Goal: Information Seeking & Learning: Learn about a topic

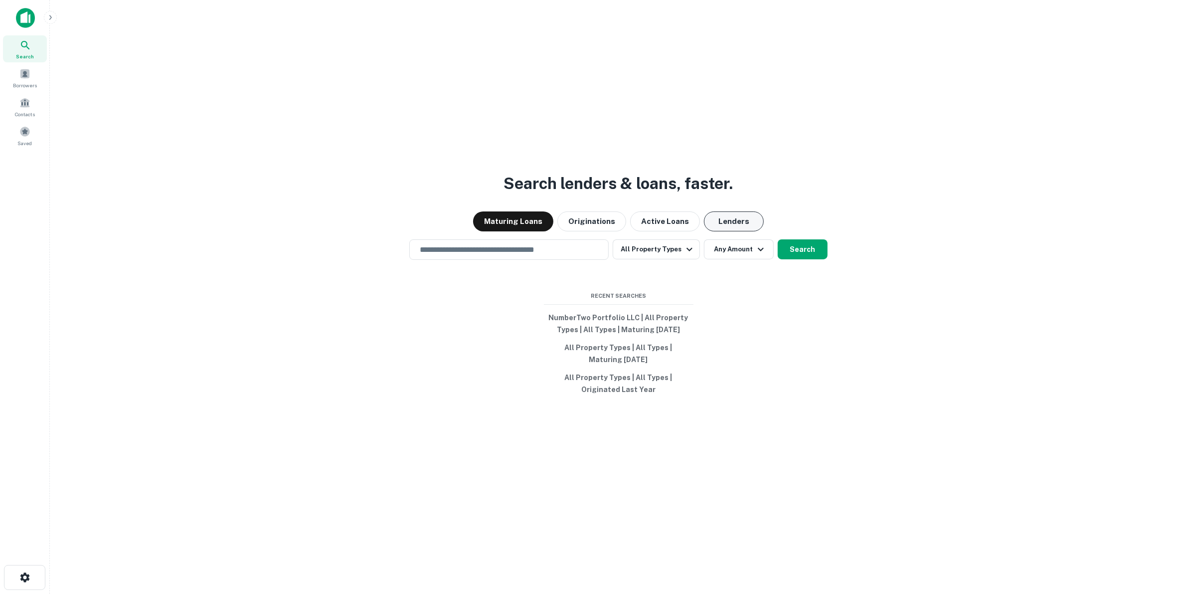
click at [735, 227] on button "Lenders" at bounding box center [734, 221] width 60 height 20
drag, startPoint x: 461, startPoint y: 248, endPoint x: 492, endPoint y: 231, distance: 35.5
click at [461, 250] on input "text" at bounding box center [509, 249] width 190 height 11
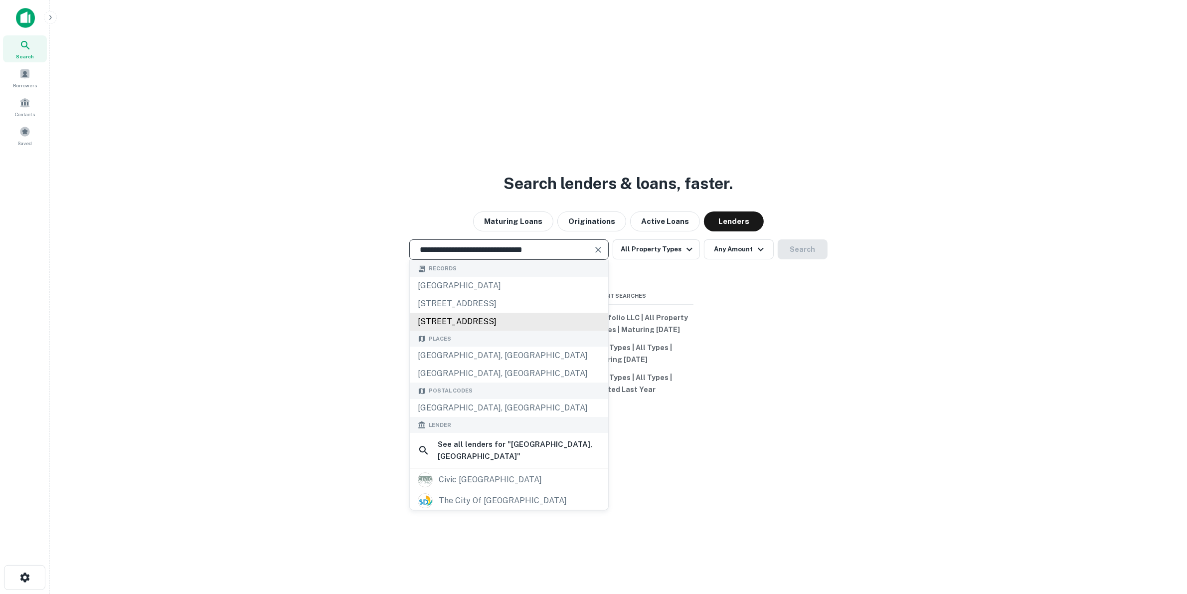
scroll to position [62, 0]
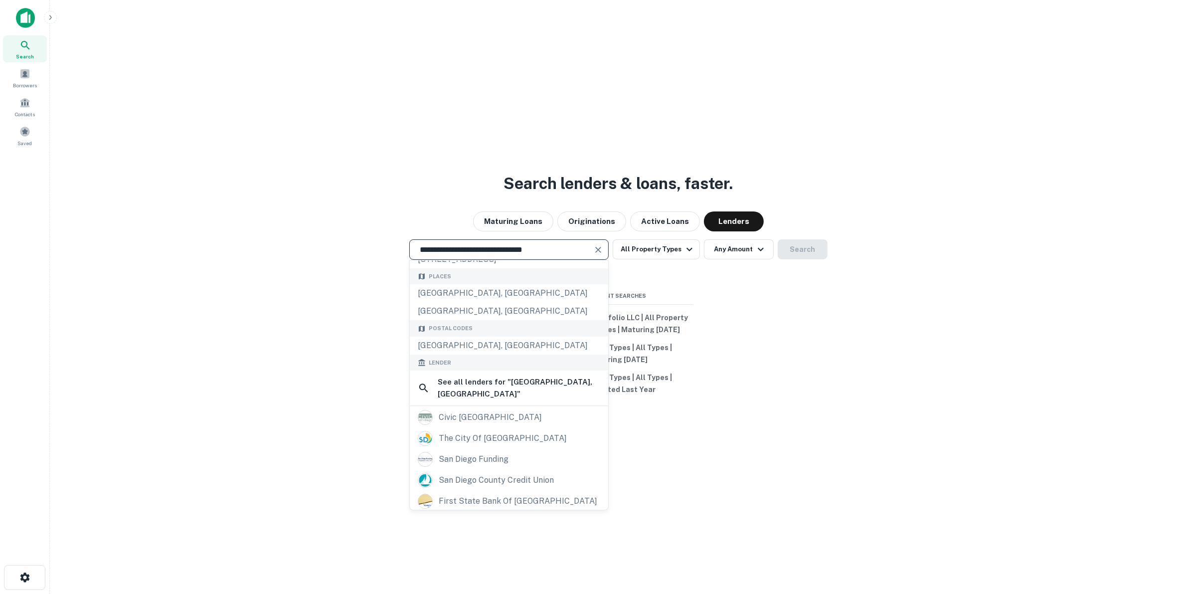
click at [527, 255] on input "**********" at bounding box center [501, 249] width 175 height 11
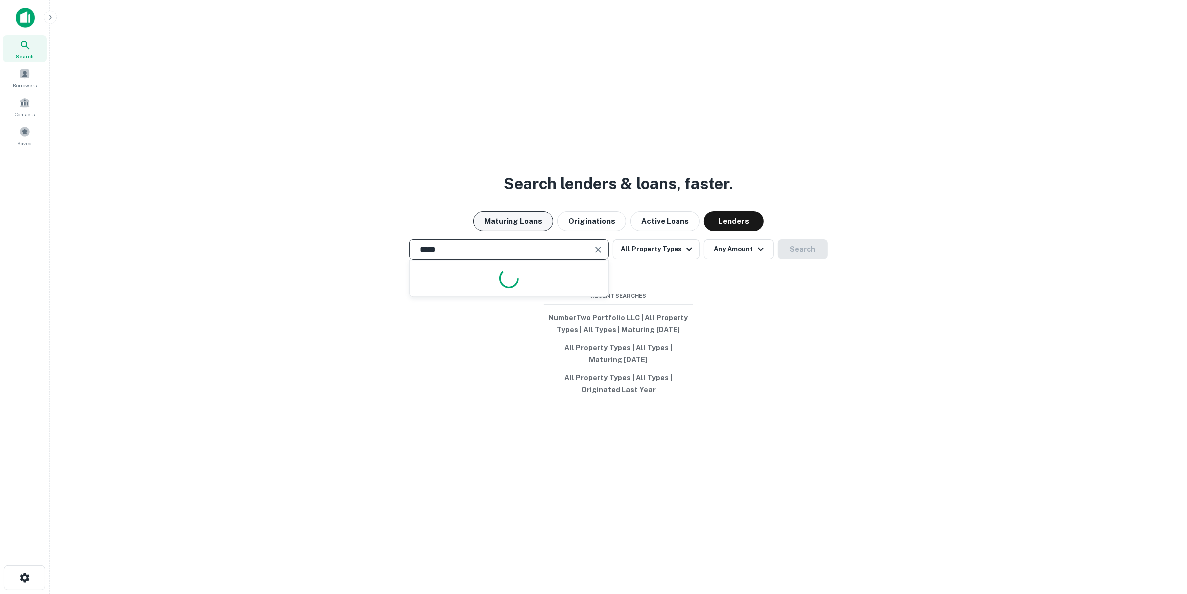
type input "*****"
click at [542, 214] on button "Maturing Loans" at bounding box center [513, 221] width 80 height 20
click at [527, 242] on div "***** ​" at bounding box center [508, 249] width 199 height 20
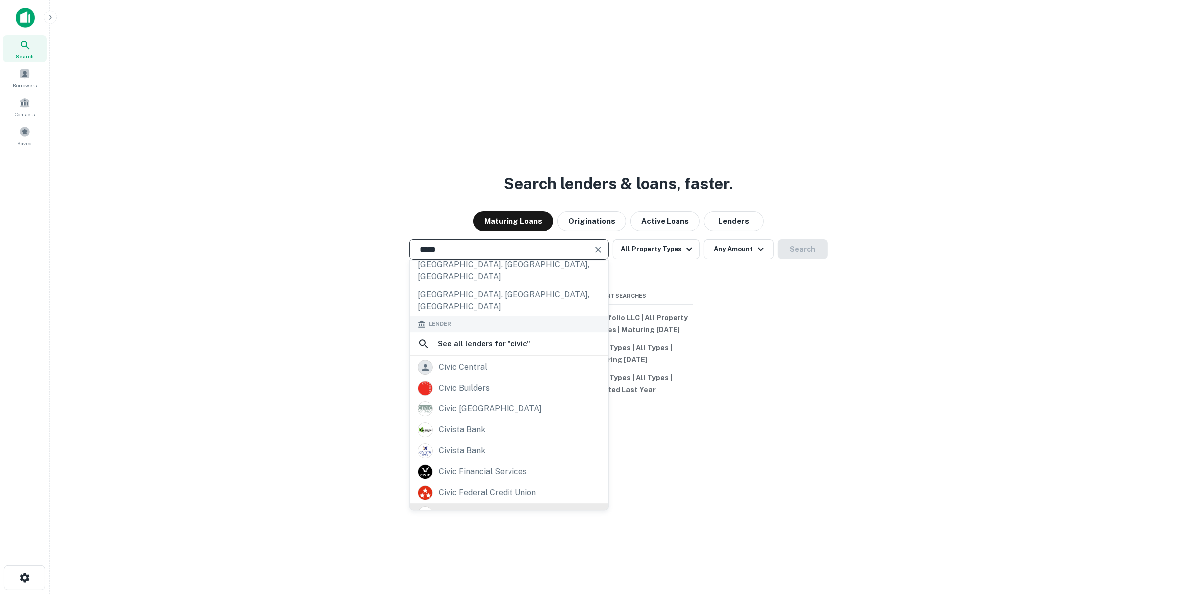
scroll to position [141, 0]
click at [519, 456] on div "civic financial services" at bounding box center [483, 463] width 88 height 15
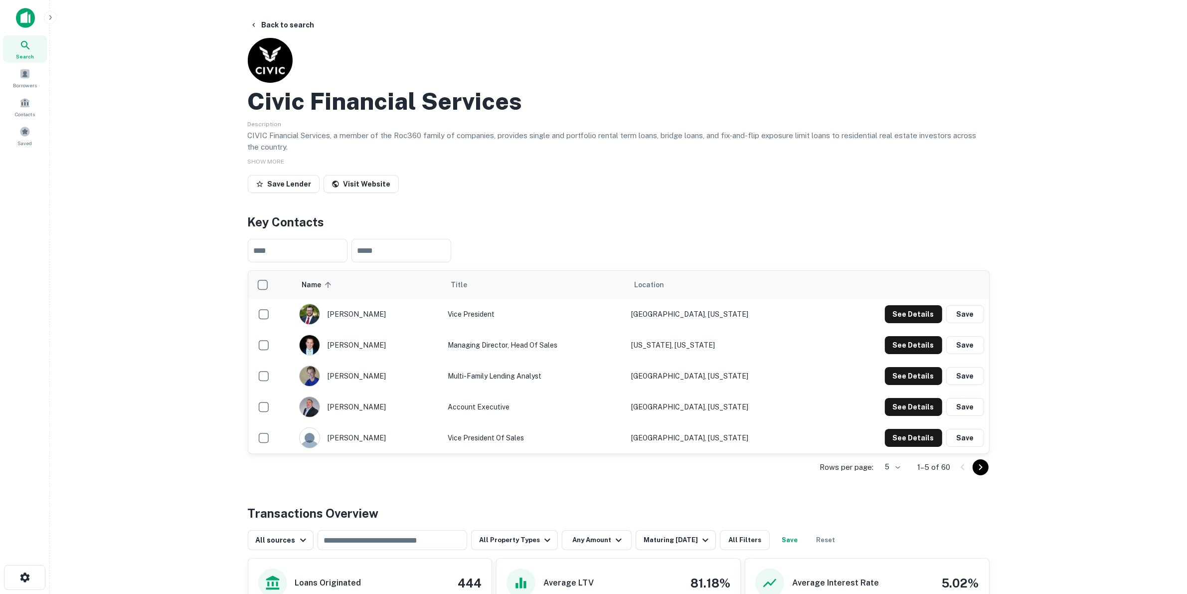
click at [297, 187] on button "Save Lender" at bounding box center [284, 184] width 72 height 18
click at [1079, 26] on div "Lender favorited!" at bounding box center [1103, 26] width 120 height 12
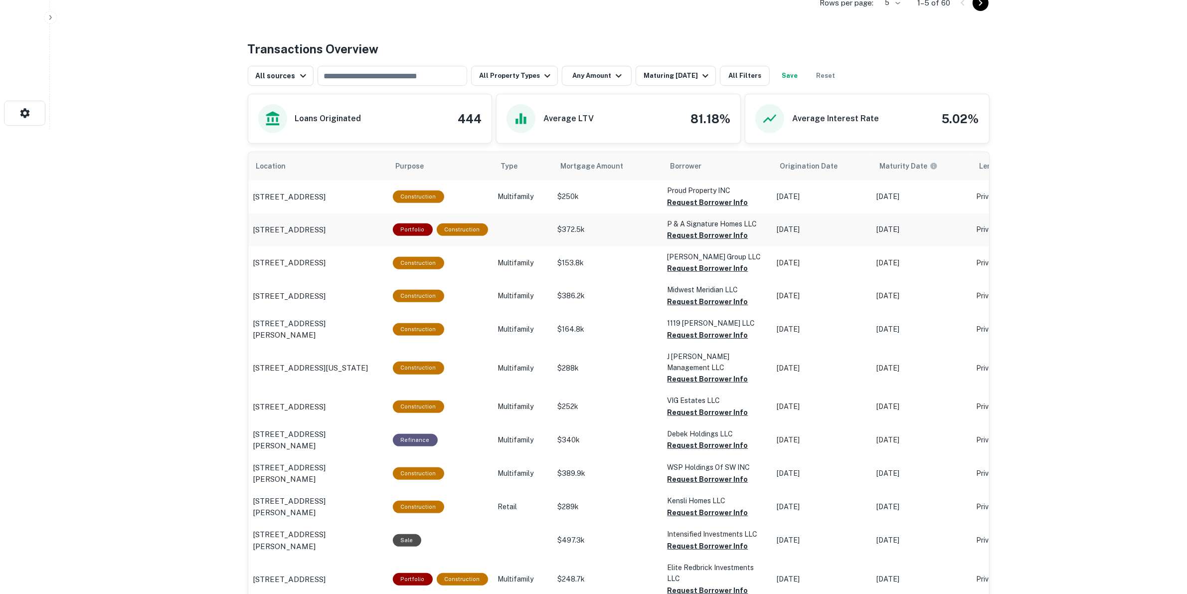
scroll to position [436, 0]
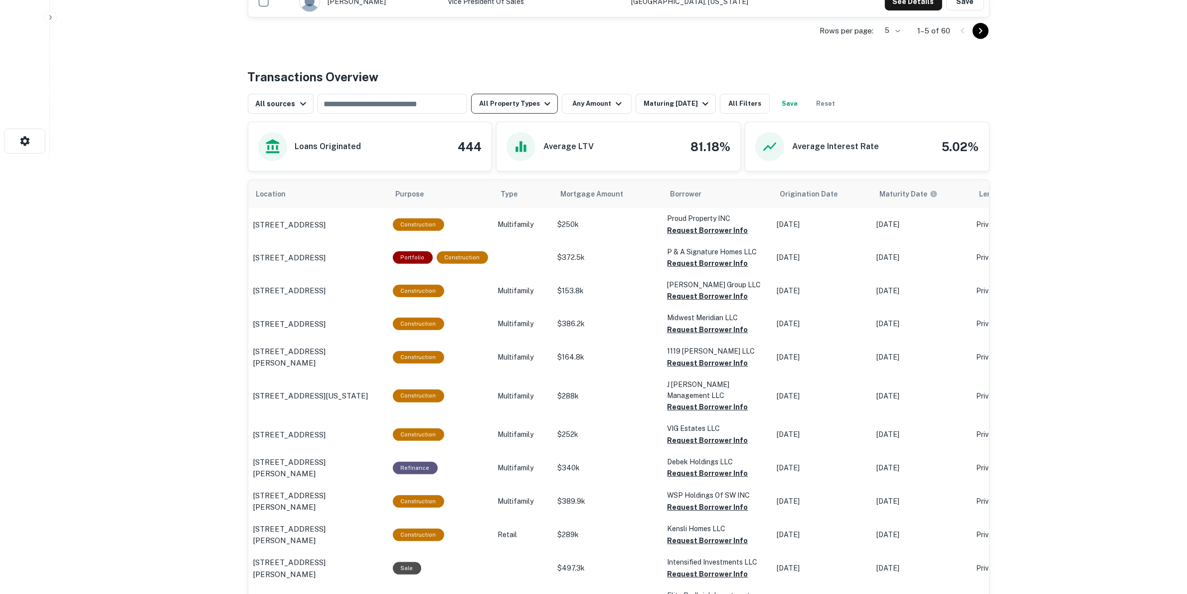
click at [499, 104] on button "All Property Types" at bounding box center [514, 104] width 87 height 20
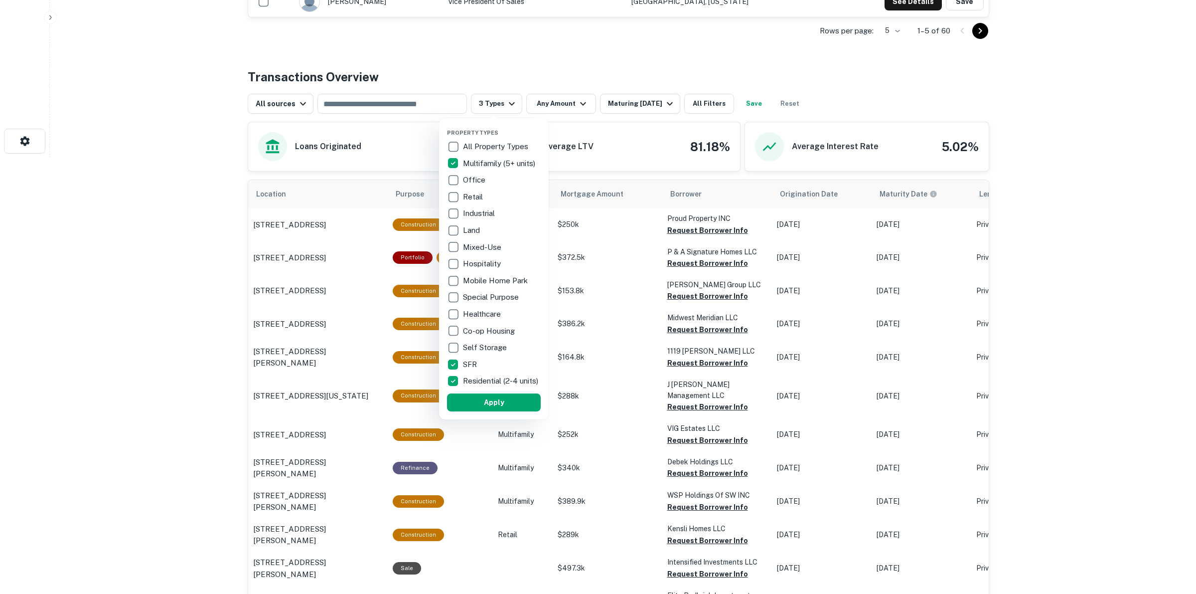
drag, startPoint x: 490, startPoint y: 410, endPoint x: 479, endPoint y: 425, distance: 18.7
click at [490, 409] on button "Apply" at bounding box center [494, 402] width 94 height 18
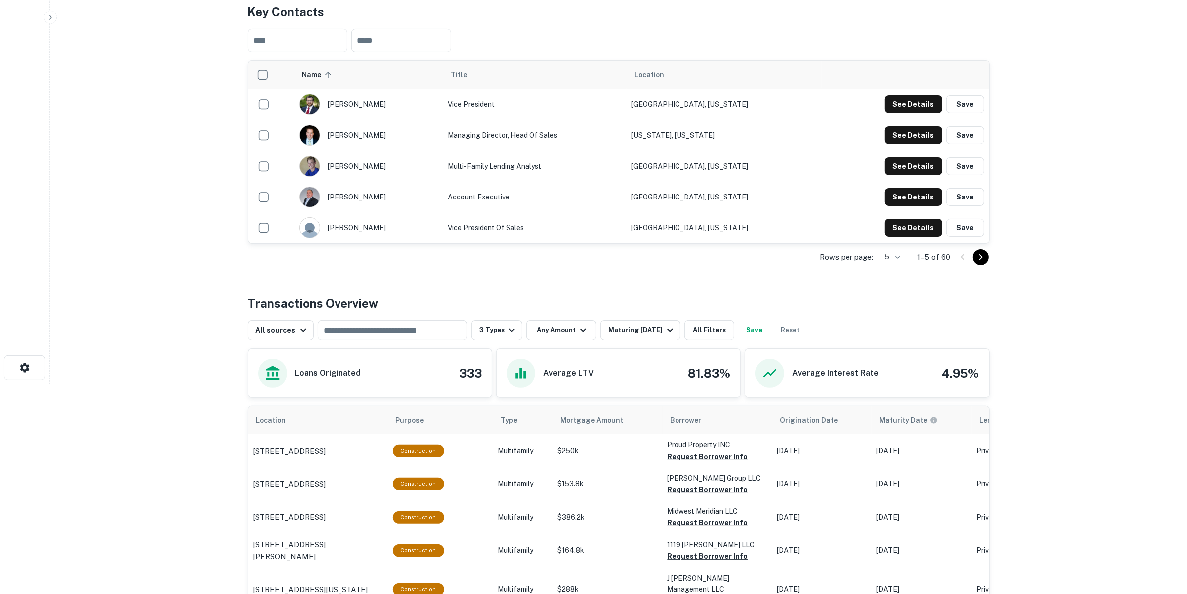
scroll to position [311, 0]
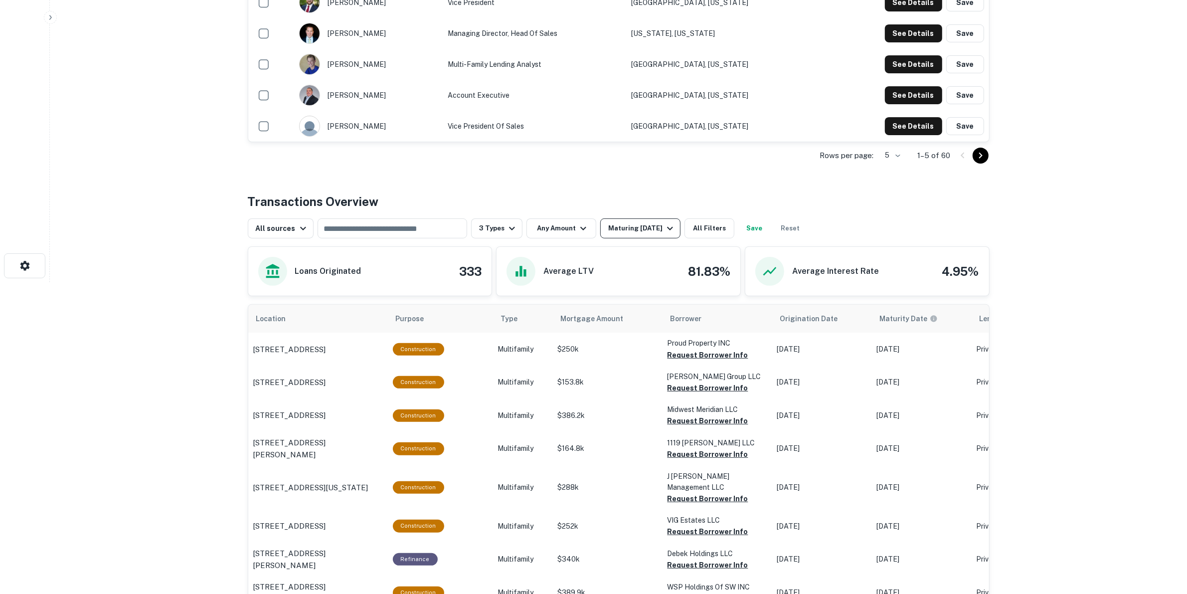
click at [648, 229] on div "Maturing [DATE]" at bounding box center [642, 228] width 68 height 12
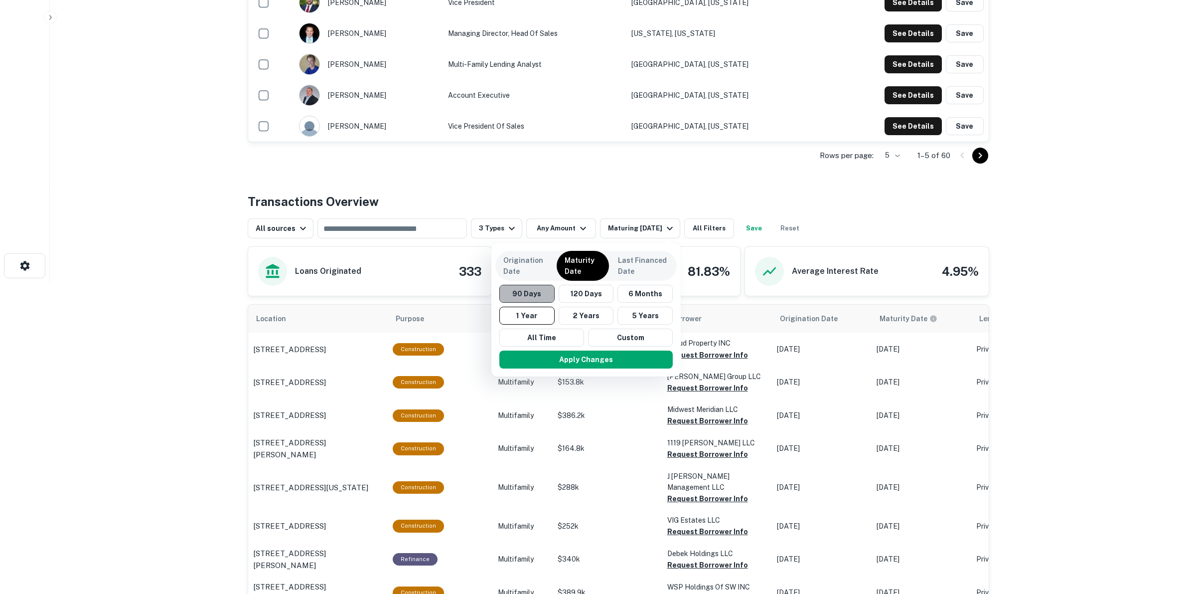
click at [536, 293] on button "90 Days" at bounding box center [526, 294] width 55 height 18
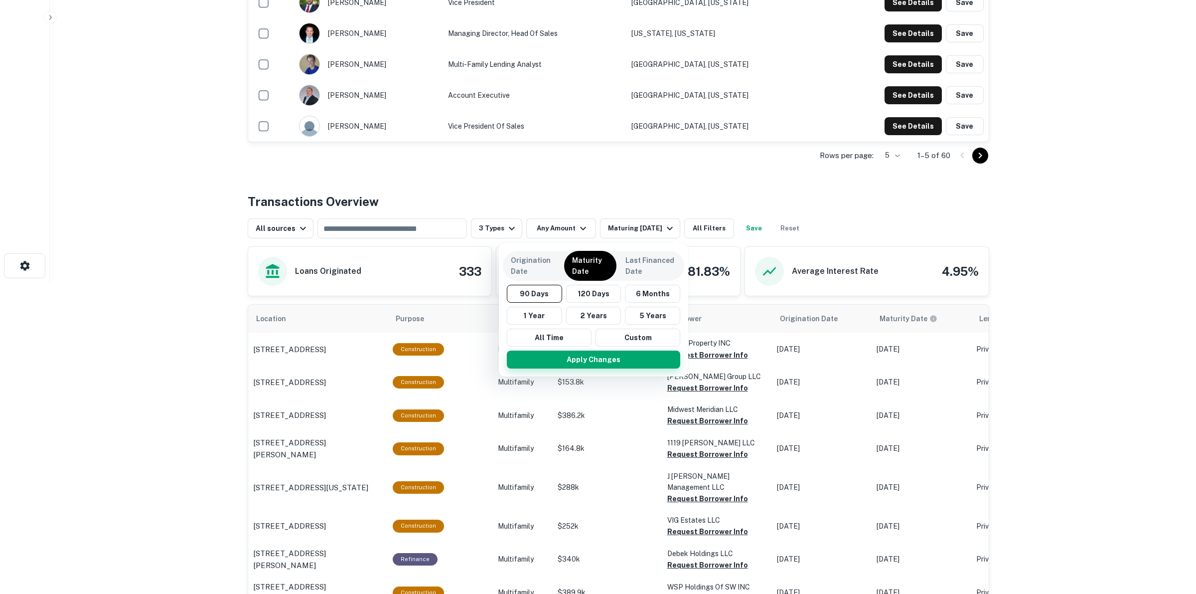
click at [562, 358] on button "Apply Changes" at bounding box center [593, 359] width 173 height 18
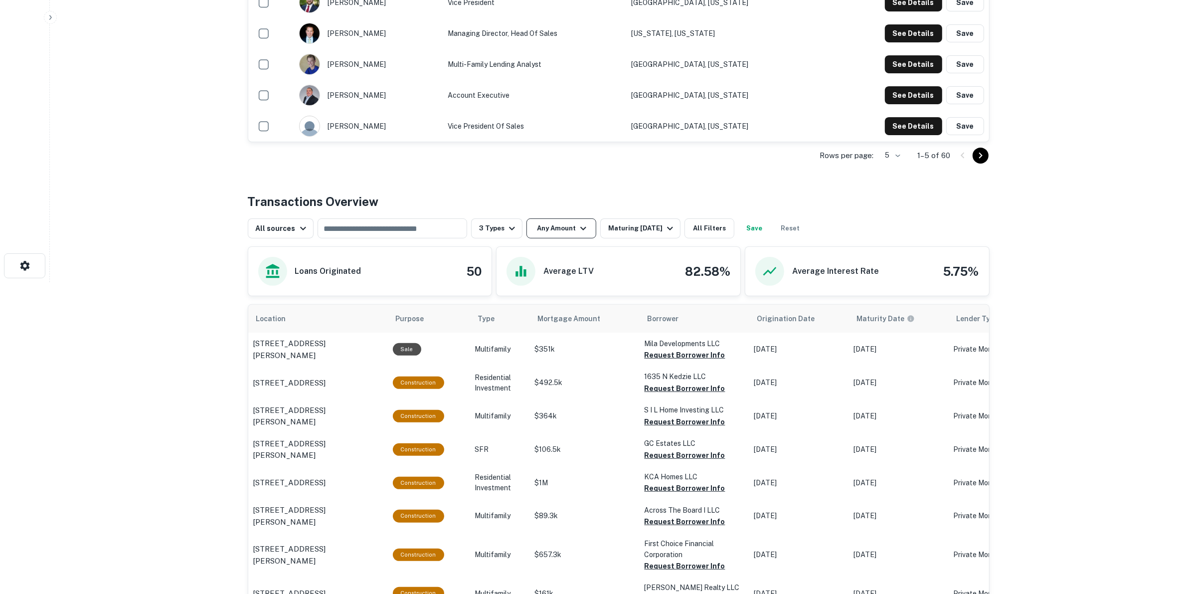
click at [554, 232] on button "Any Amount" at bounding box center [561, 228] width 70 height 20
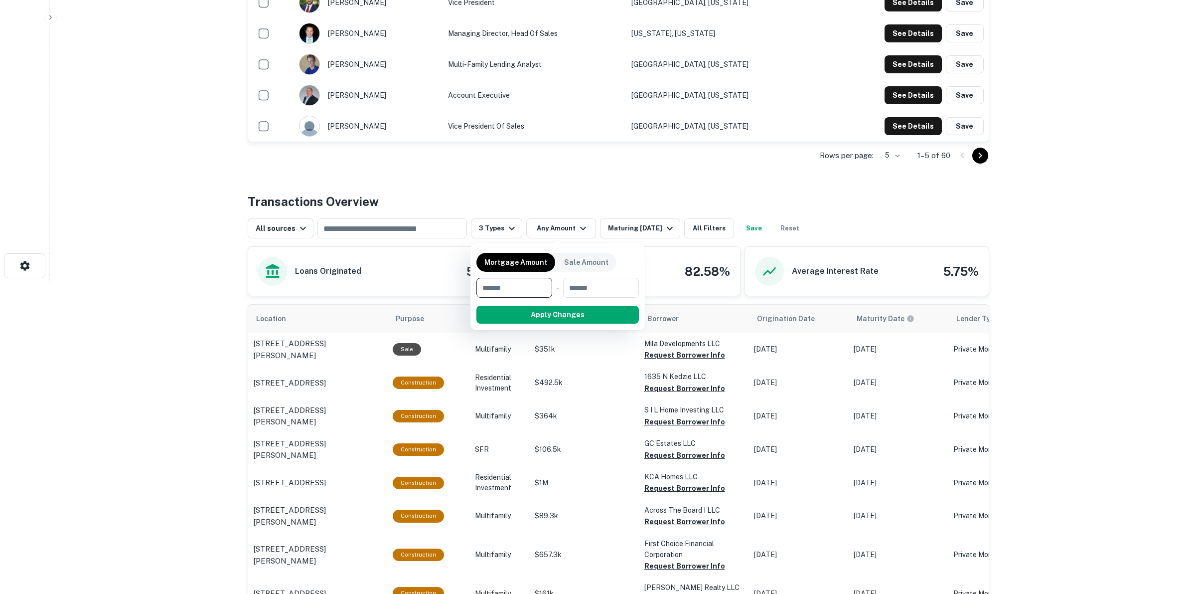
click at [622, 182] on div at bounding box center [598, 297] width 1196 height 594
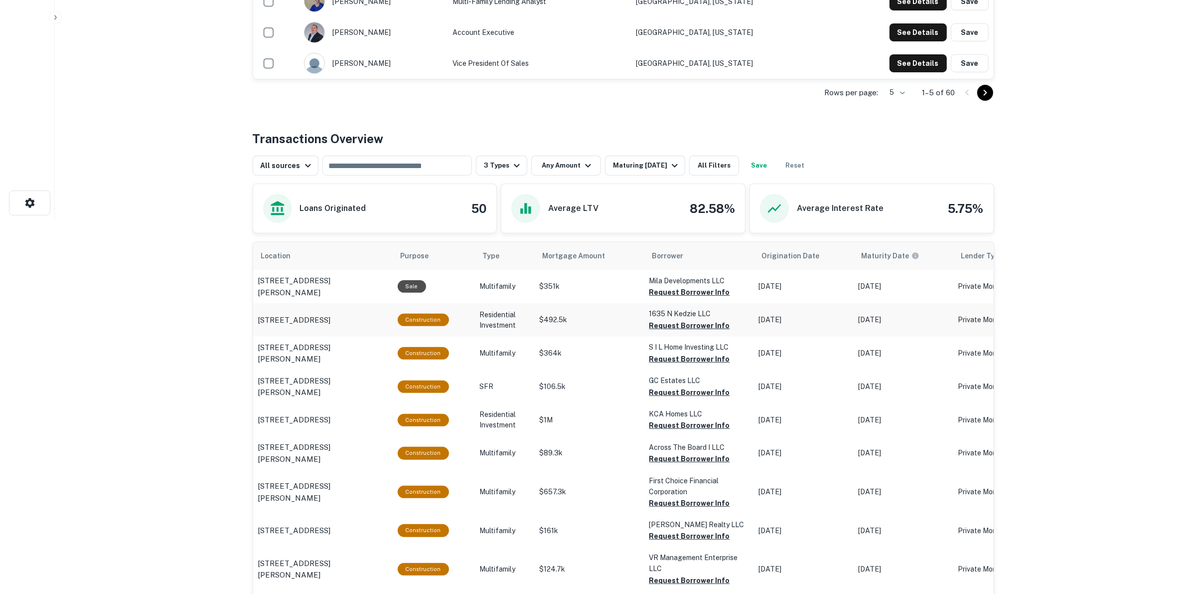
scroll to position [374, 0]
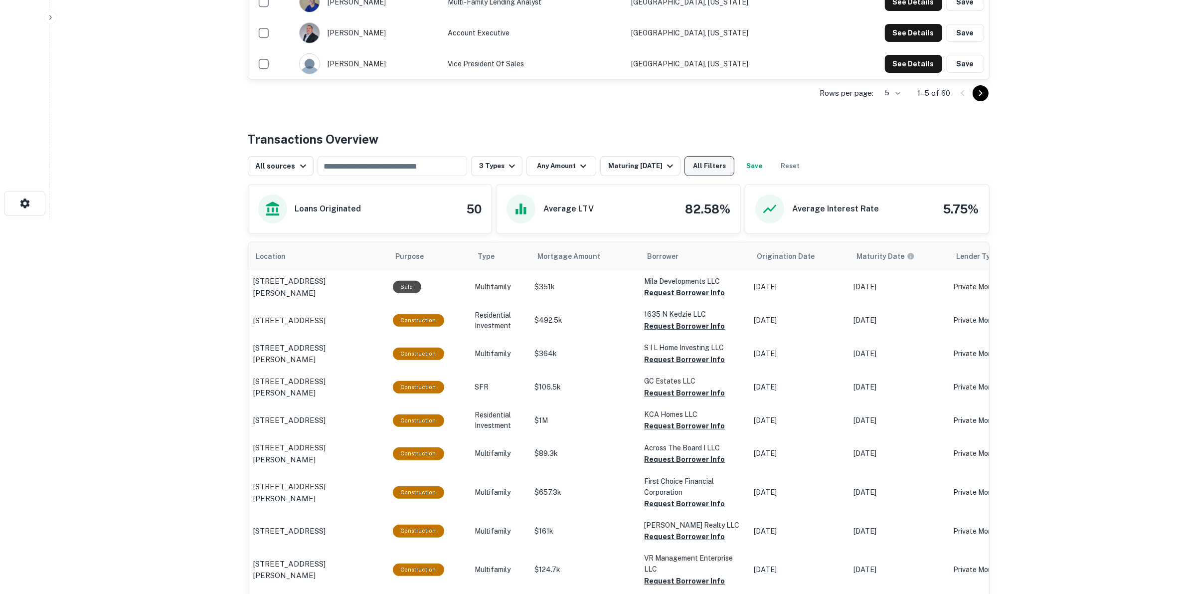
click at [721, 167] on button "All Filters" at bounding box center [709, 166] width 50 height 20
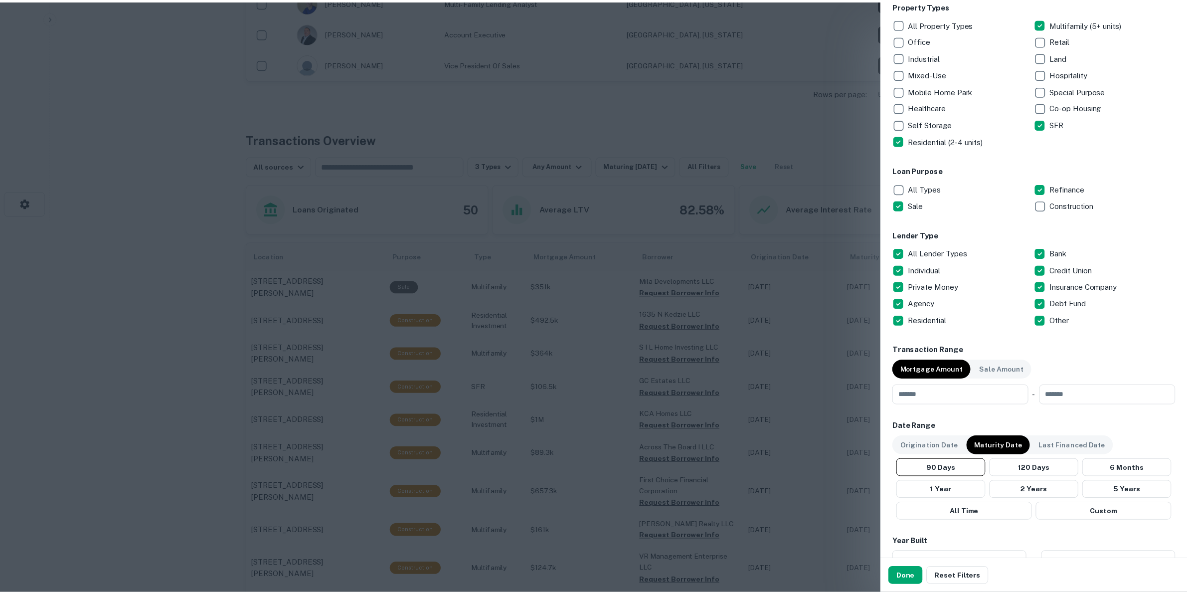
scroll to position [249, 0]
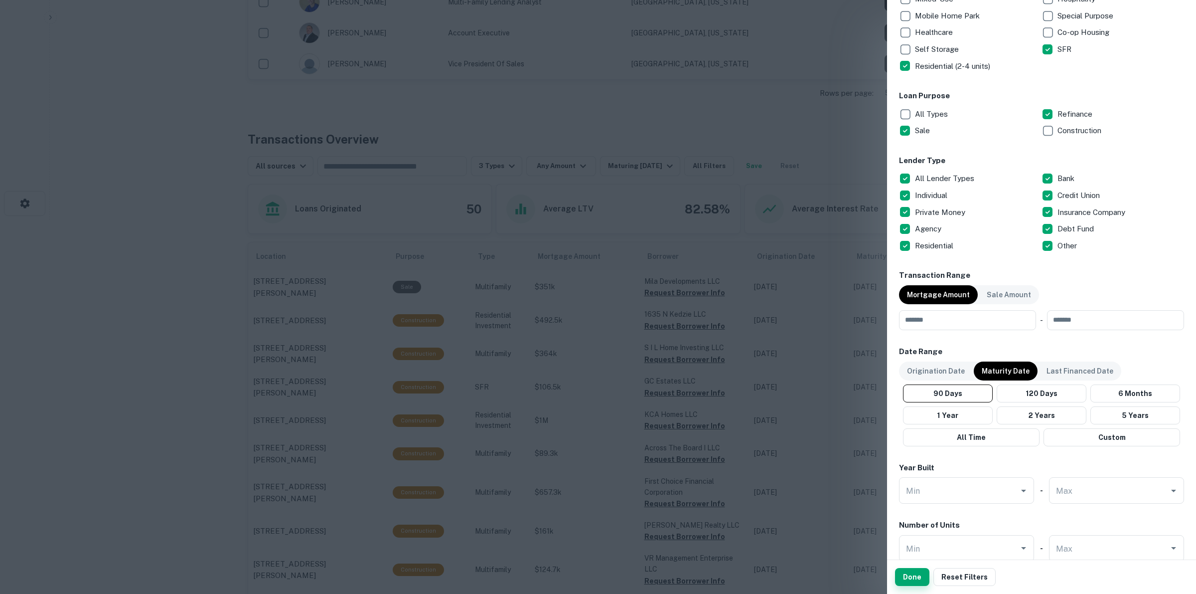
click at [917, 577] on button "Done" at bounding box center [912, 577] width 34 height 18
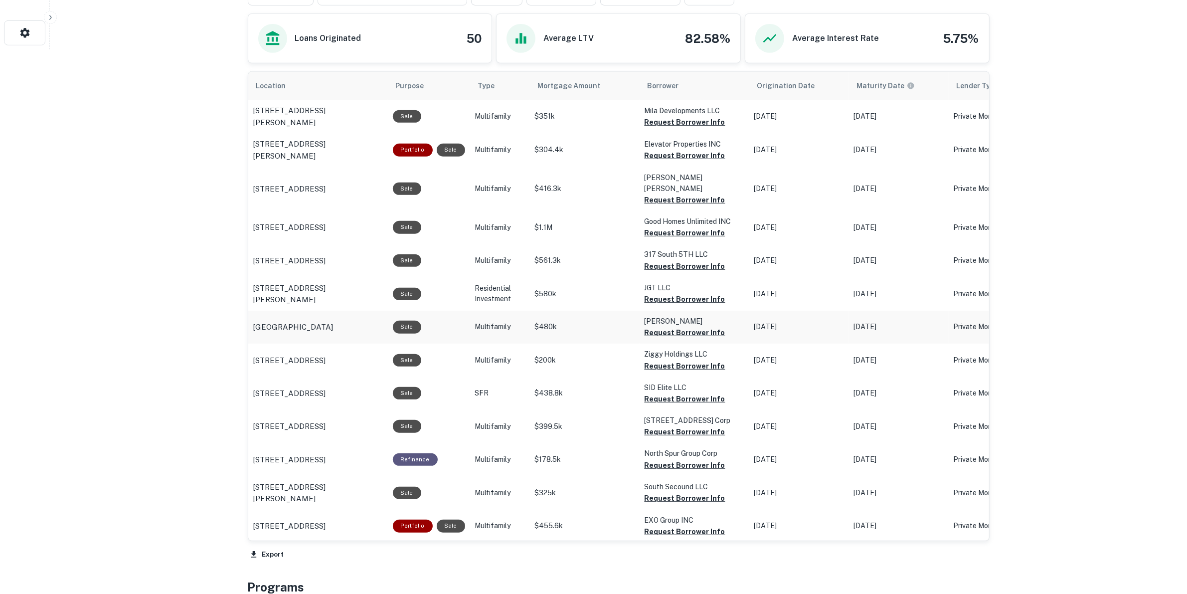
scroll to position [561, 0]
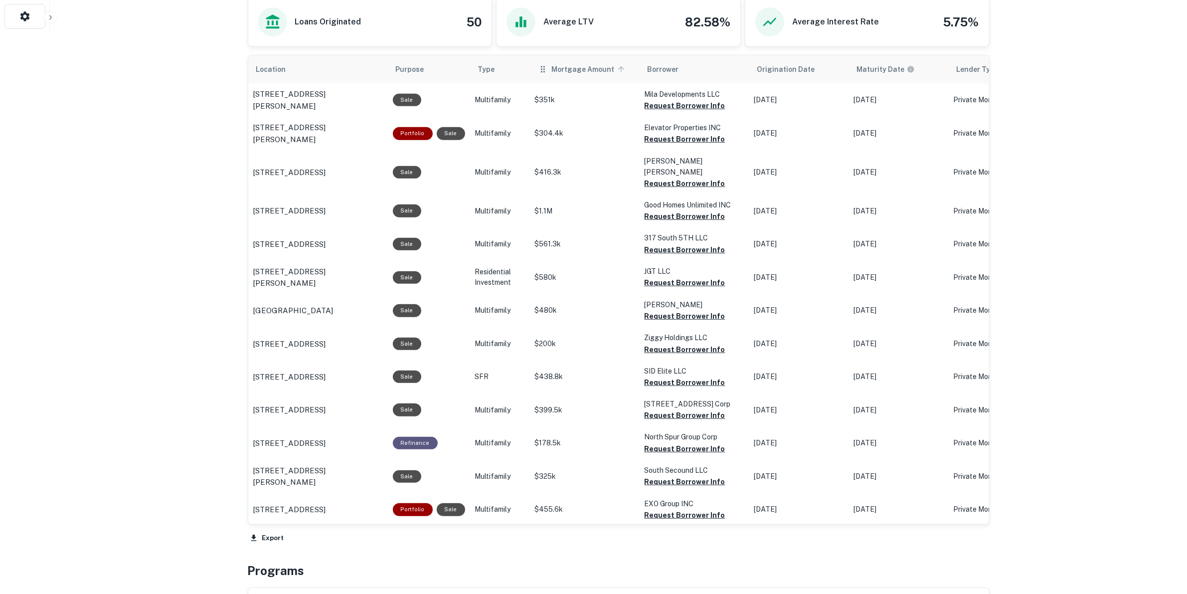
click at [616, 70] on icon "scrollable content" at bounding box center [620, 69] width 9 height 9
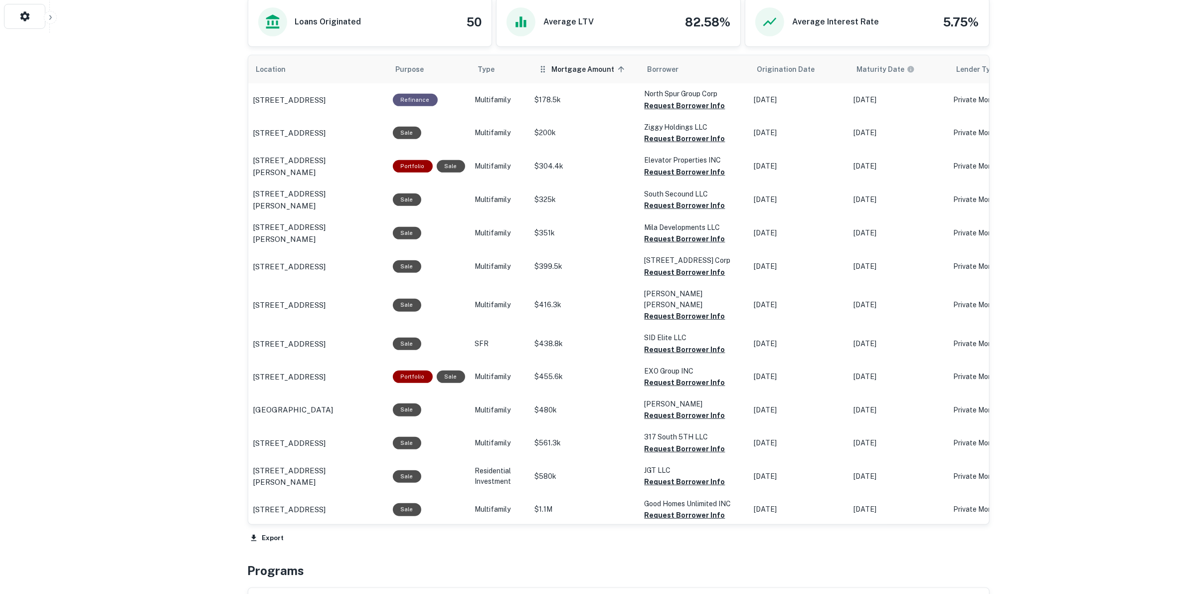
click at [609, 68] on span "Mortgage Amount sorted ascending" at bounding box center [590, 69] width 76 height 12
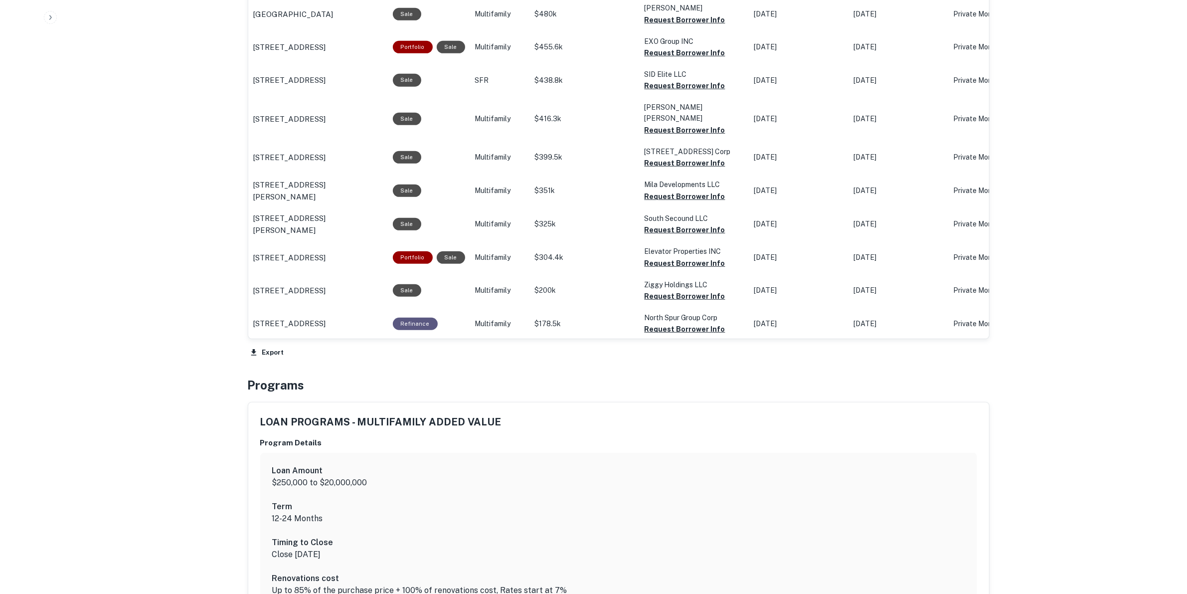
scroll to position [748, 0]
click at [261, 352] on button "Export" at bounding box center [267, 350] width 39 height 15
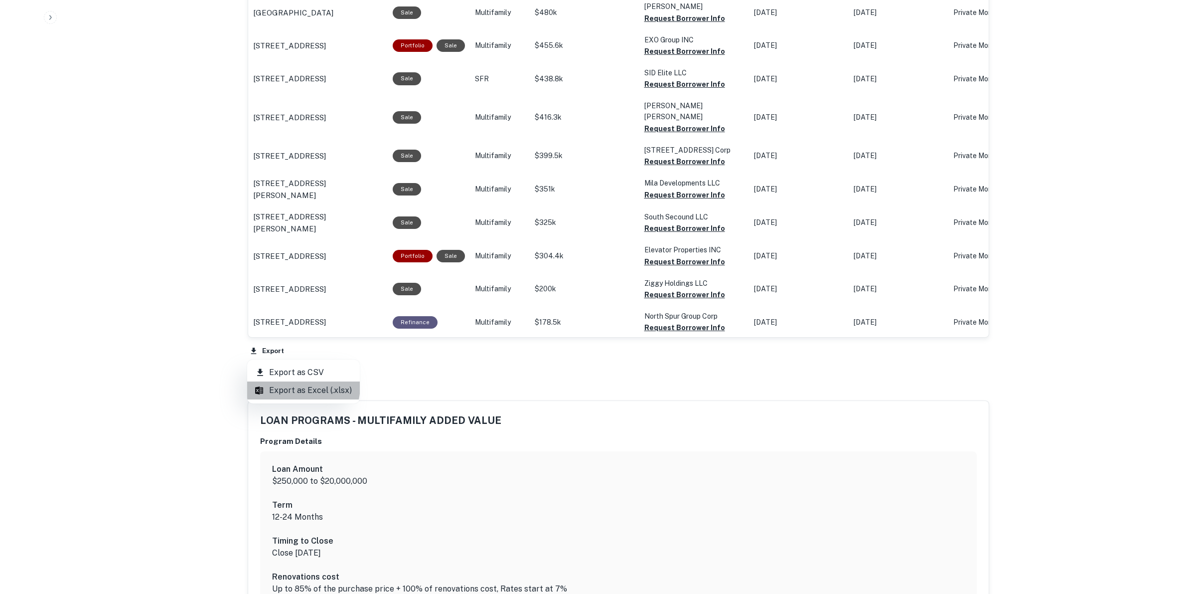
click at [294, 385] on li "Export as Excel (.xlsx)" at bounding box center [303, 390] width 113 height 18
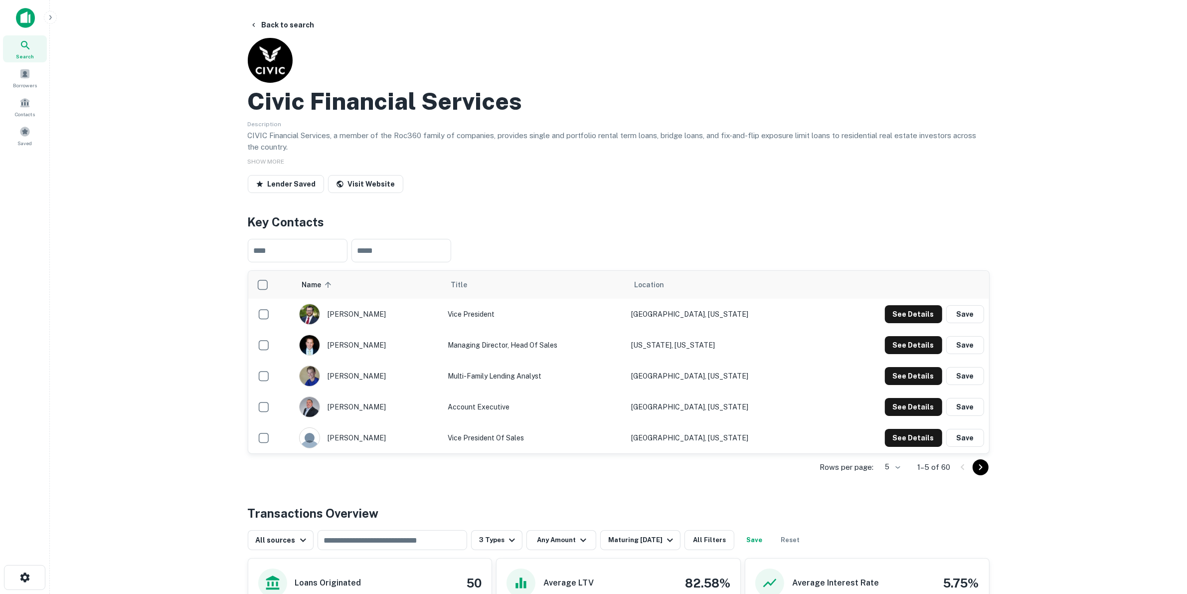
scroll to position [62, 0]
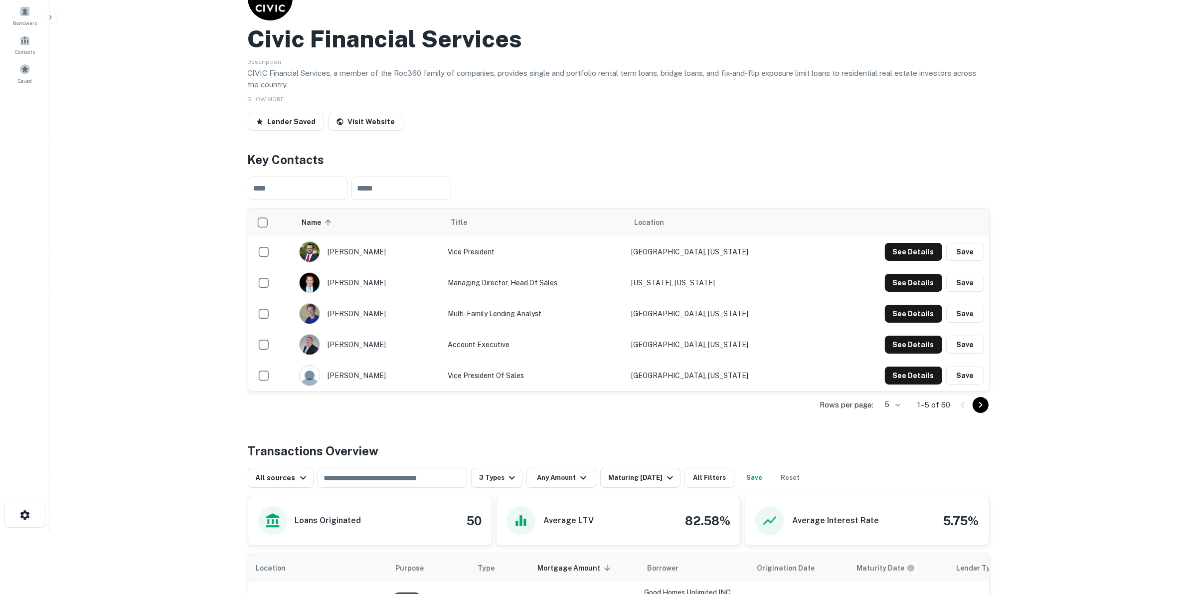
click at [985, 405] on icon "Go to next page" at bounding box center [980, 405] width 12 height 12
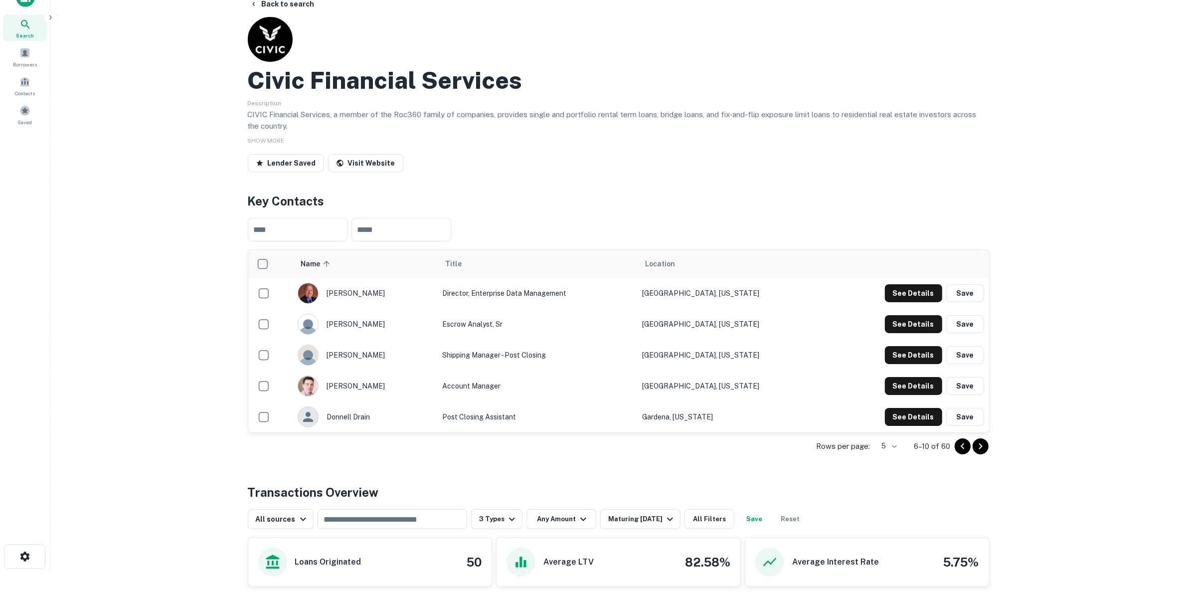
scroll to position [0, 0]
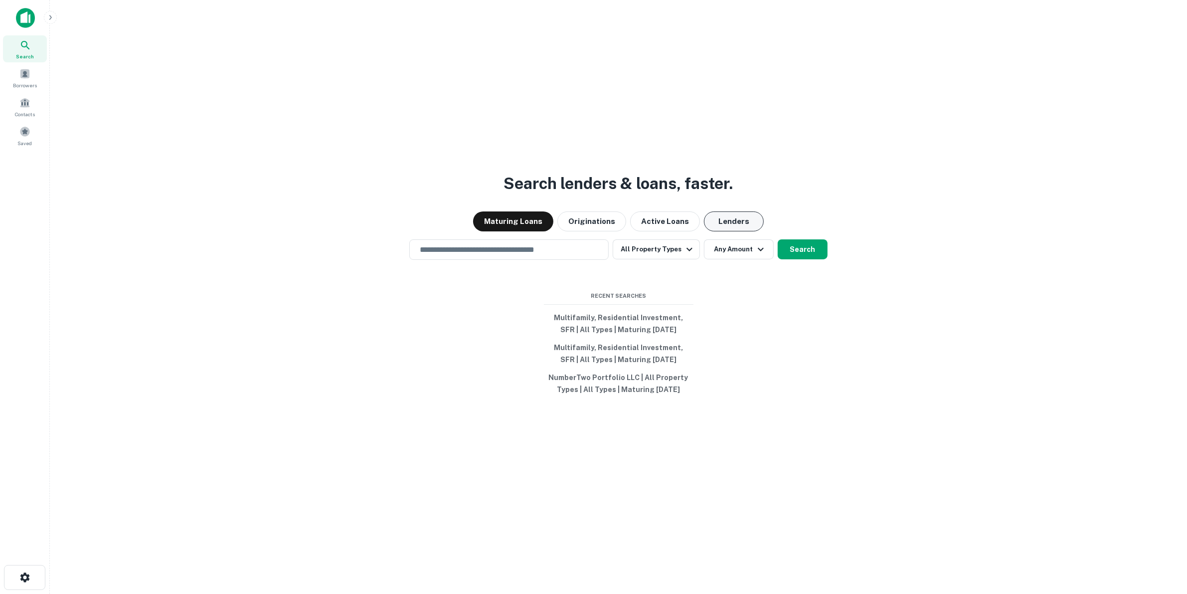
click at [719, 222] on button "Lenders" at bounding box center [734, 221] width 60 height 20
drag, startPoint x: 481, startPoint y: 253, endPoint x: 557, endPoint y: 232, distance: 78.6
click at [482, 252] on input "text" at bounding box center [509, 249] width 190 height 11
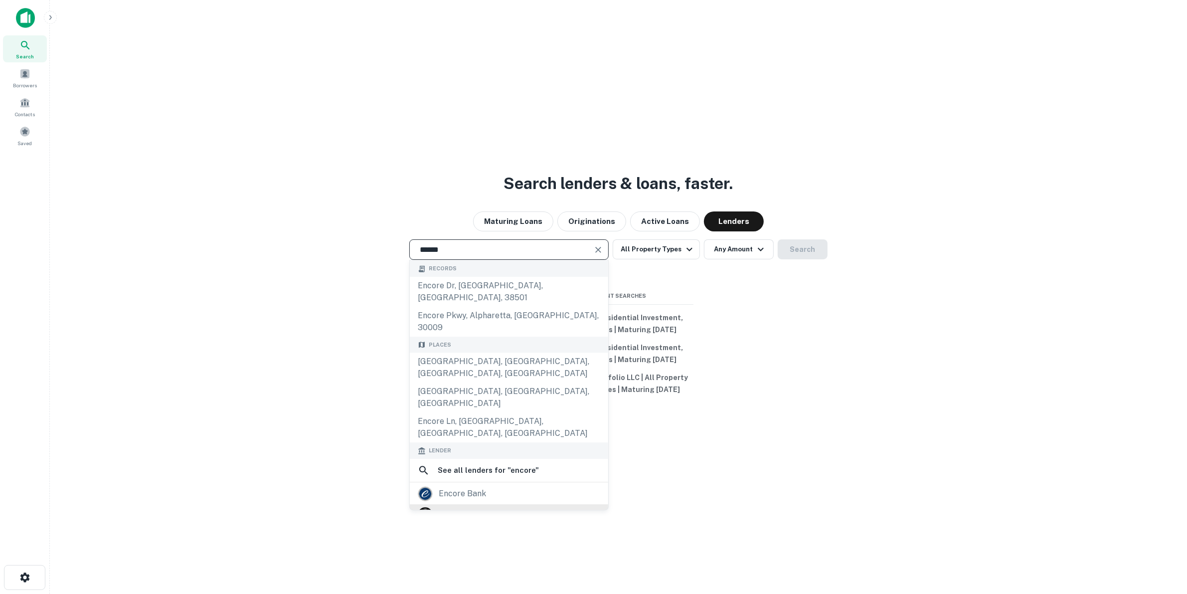
scroll to position [62, 0]
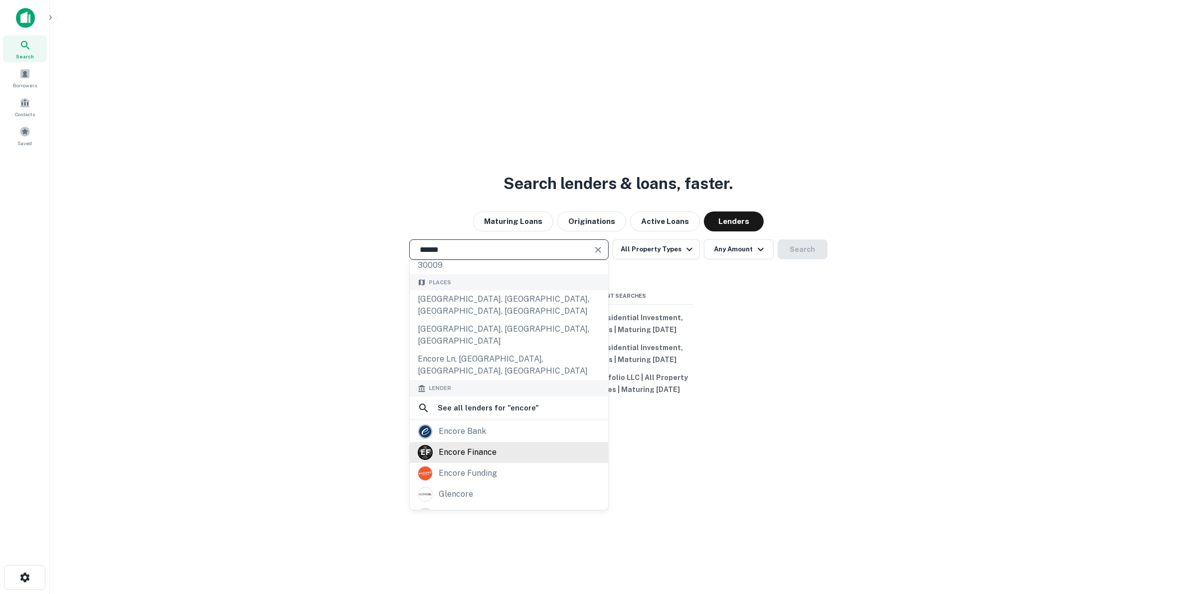
type input "******"
click at [525, 445] on div "E F encore finance" at bounding box center [509, 452] width 182 height 15
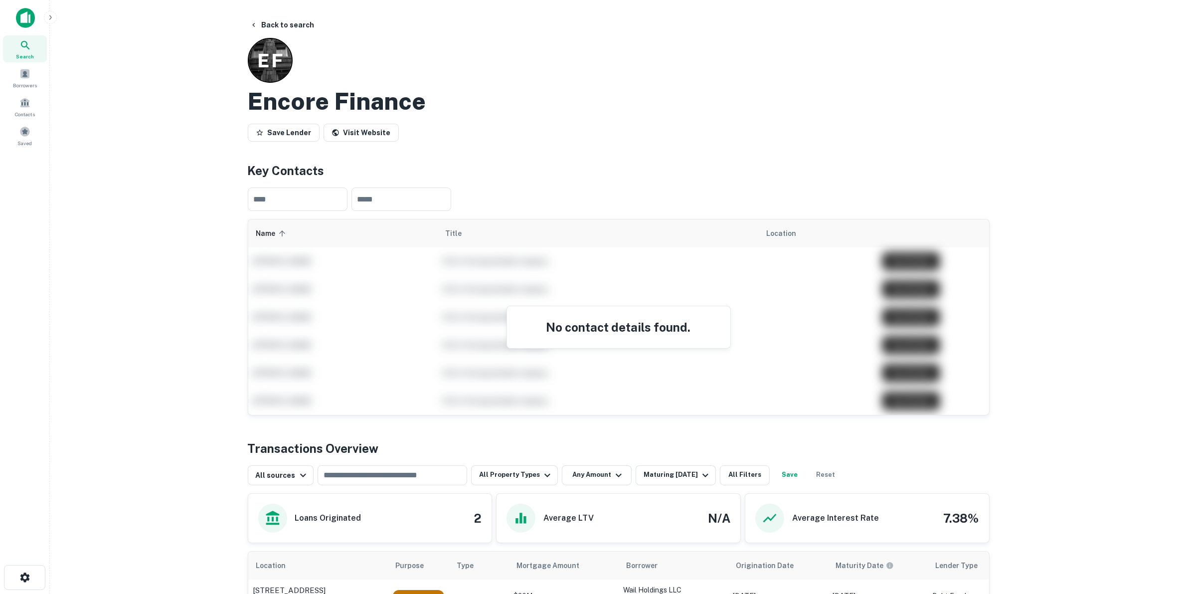
drag, startPoint x: 541, startPoint y: 315, endPoint x: 532, endPoint y: 304, distance: 14.6
click at [541, 311] on div "No contact details found." at bounding box center [618, 327] width 223 height 42
click at [271, 16] on button "Back to search" at bounding box center [282, 25] width 73 height 18
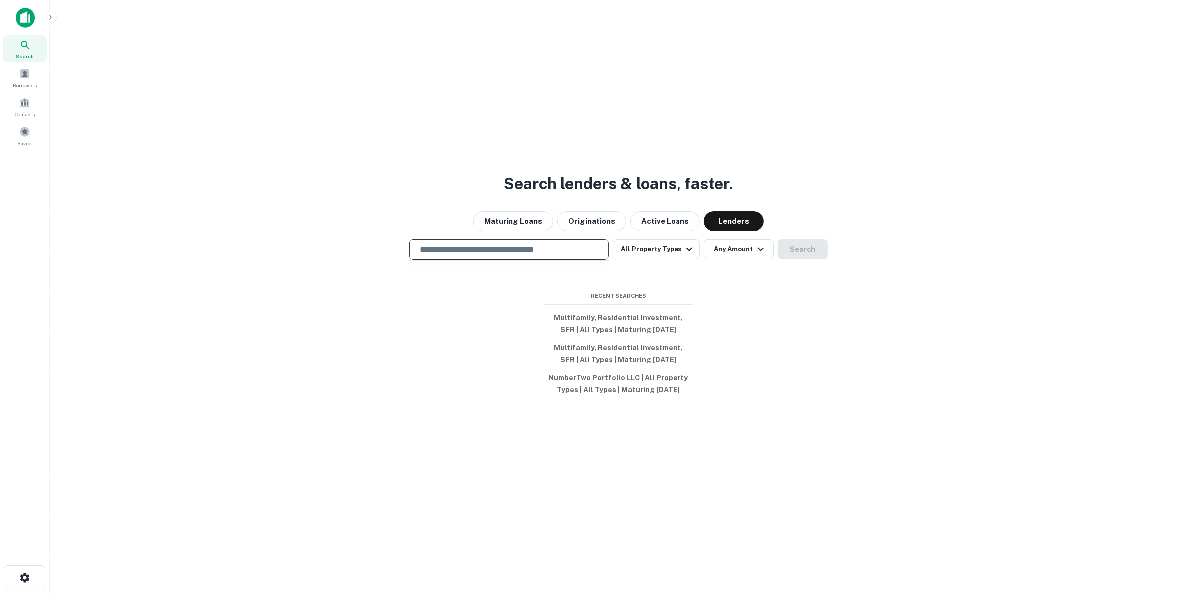
drag, startPoint x: 507, startPoint y: 253, endPoint x: 1118, endPoint y: 182, distance: 615.1
click at [580, 242] on div "​" at bounding box center [508, 249] width 199 height 20
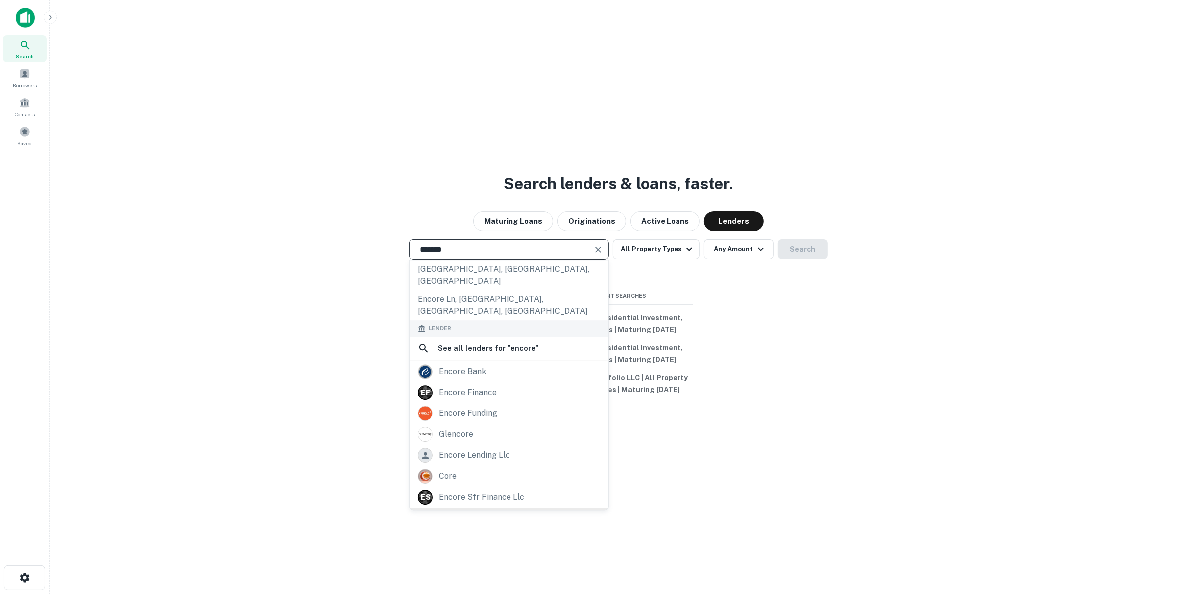
scroll to position [123, 0]
type input "******"
click at [531, 489] on div "E S encore sfr finance llc" at bounding box center [509, 496] width 182 height 15
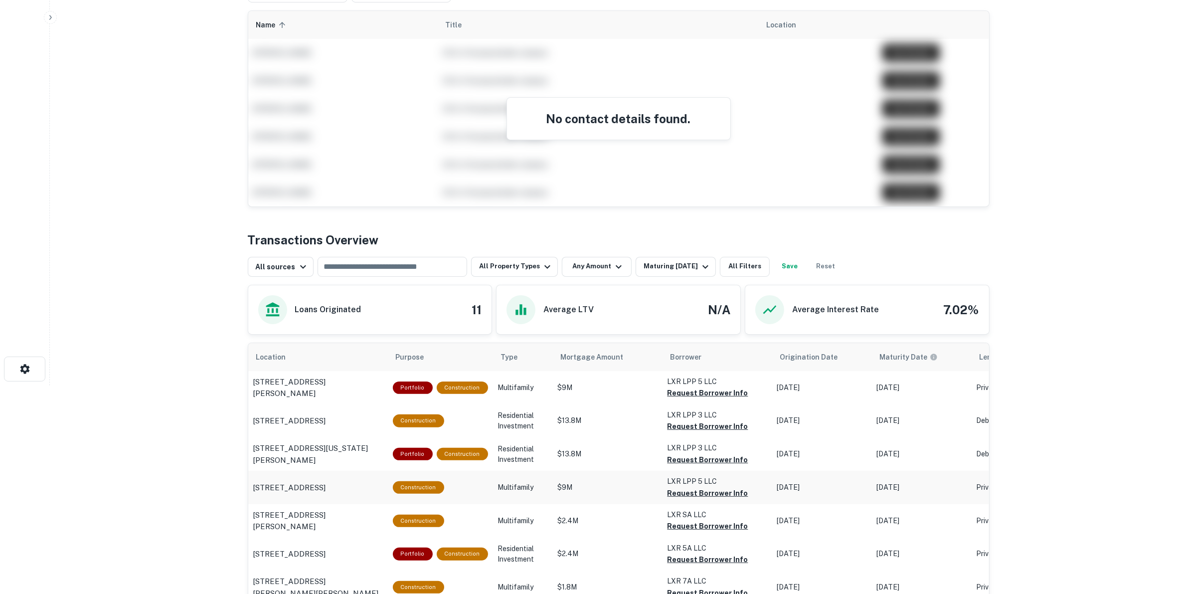
scroll to position [249, 0]
